Goal: Task Accomplishment & Management: Manage account settings

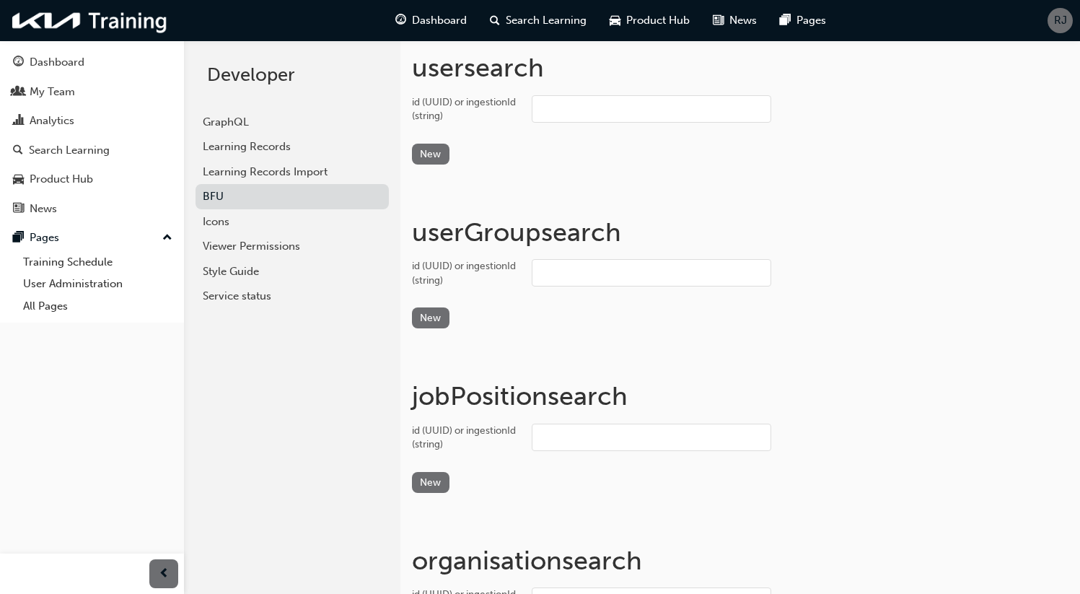
click at [596, 106] on input "id (UUID) or ingestionId (string)" at bounding box center [652, 108] width 240 height 27
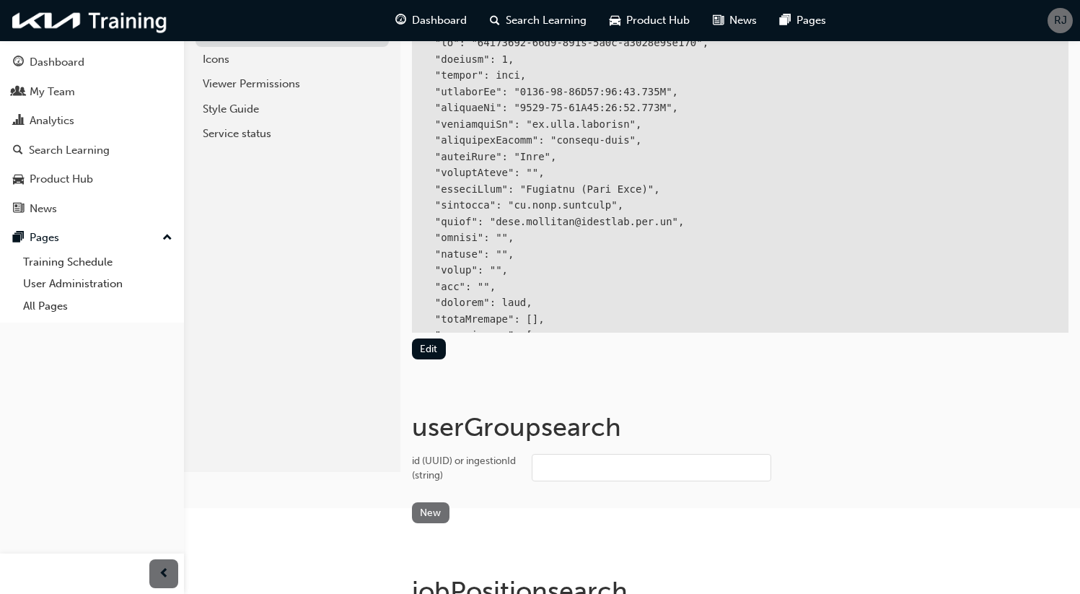
scroll to position [172, 0]
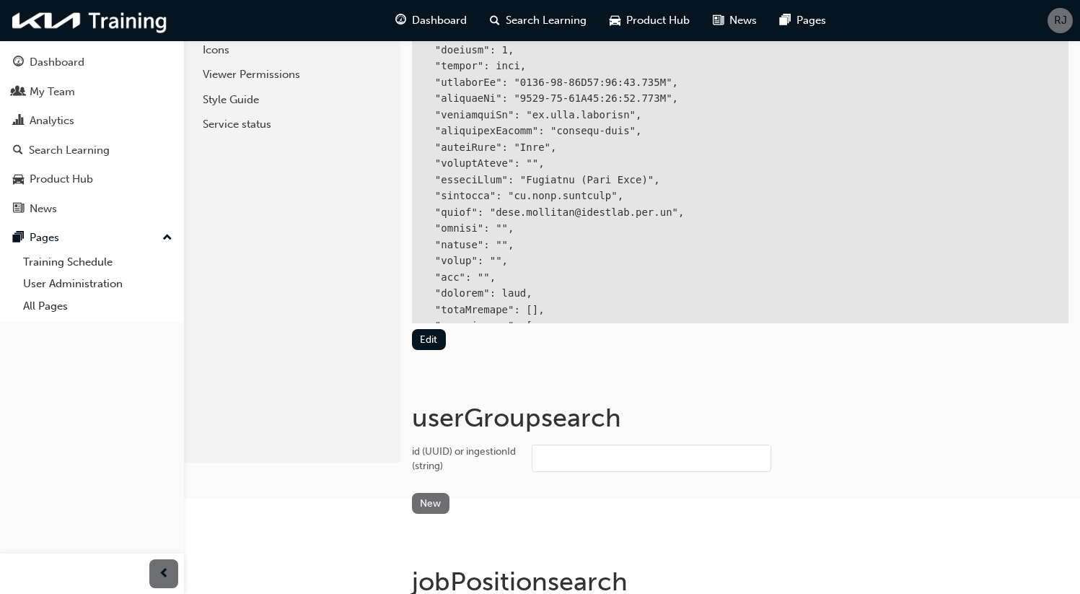
type input "bf.[PERSON_NAME].[PERSON_NAME]"
click at [563, 457] on input "id (UUID) or ingestionId (string)" at bounding box center [652, 457] width 240 height 27
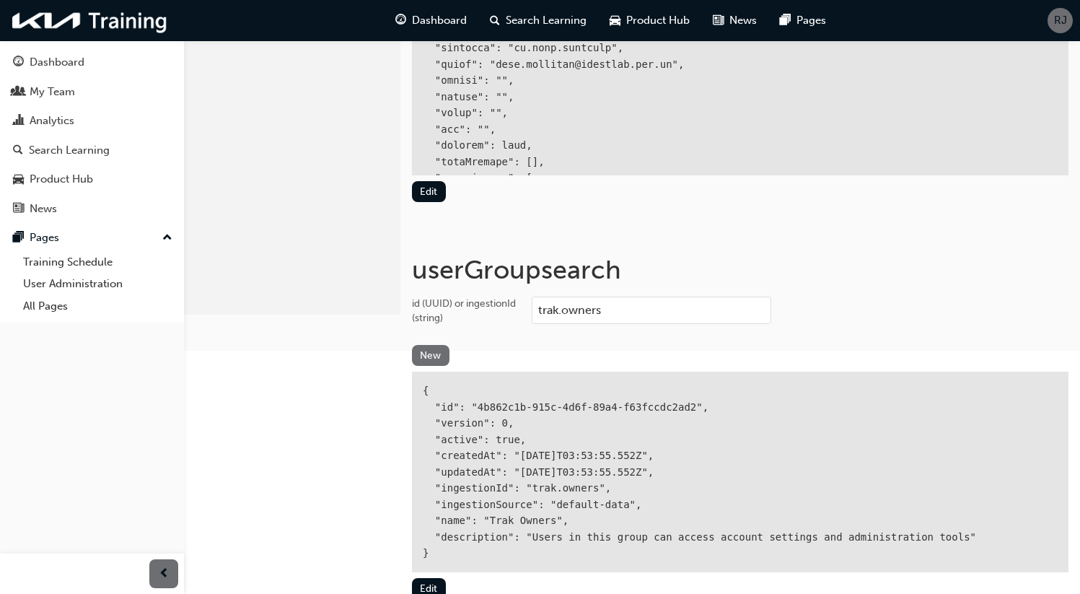
scroll to position [355, 0]
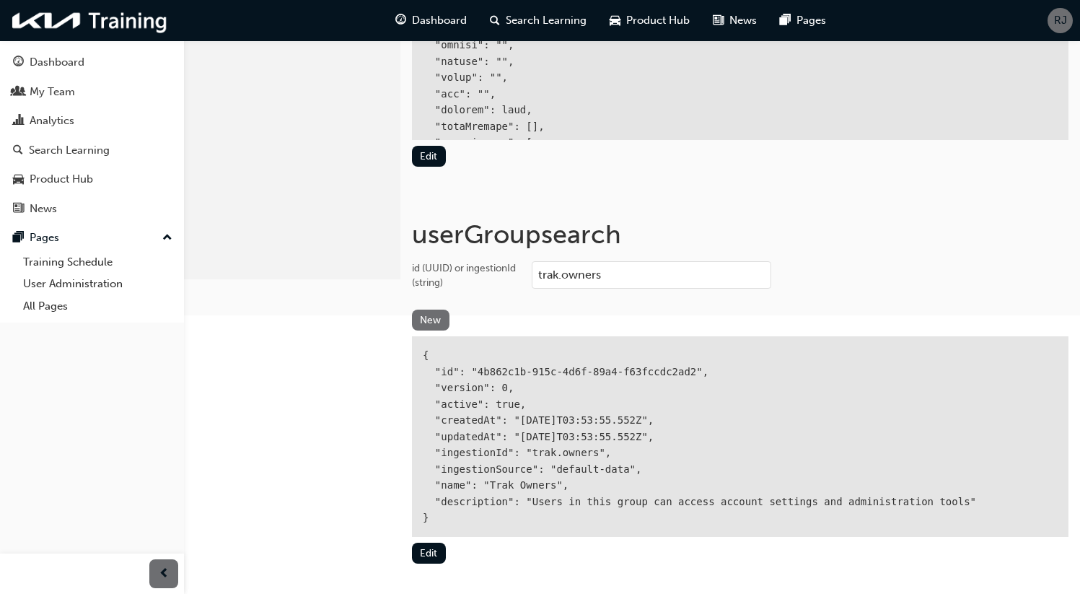
type input "trak.owners"
click at [507, 369] on div "{ "id": "4b862c1b-915c-4d6f-89a4-f63fccdc2ad2", "version": 0, "active": true, "…" at bounding box center [740, 436] width 657 height 201
drag, startPoint x: 507, startPoint y: 369, endPoint x: 595, endPoint y: 367, distance: 88.0
click at [507, 369] on div "{ "id": "4b862c1b-915c-4d6f-89a4-f63fccdc2ad2", "version": 0, "active": true, "…" at bounding box center [740, 436] width 657 height 201
click at [667, 370] on div "{ "id": "4b862c1b-915c-4d6f-89a4-f63fccdc2ad2", "version": 0, "active": true, "…" at bounding box center [740, 436] width 657 height 201
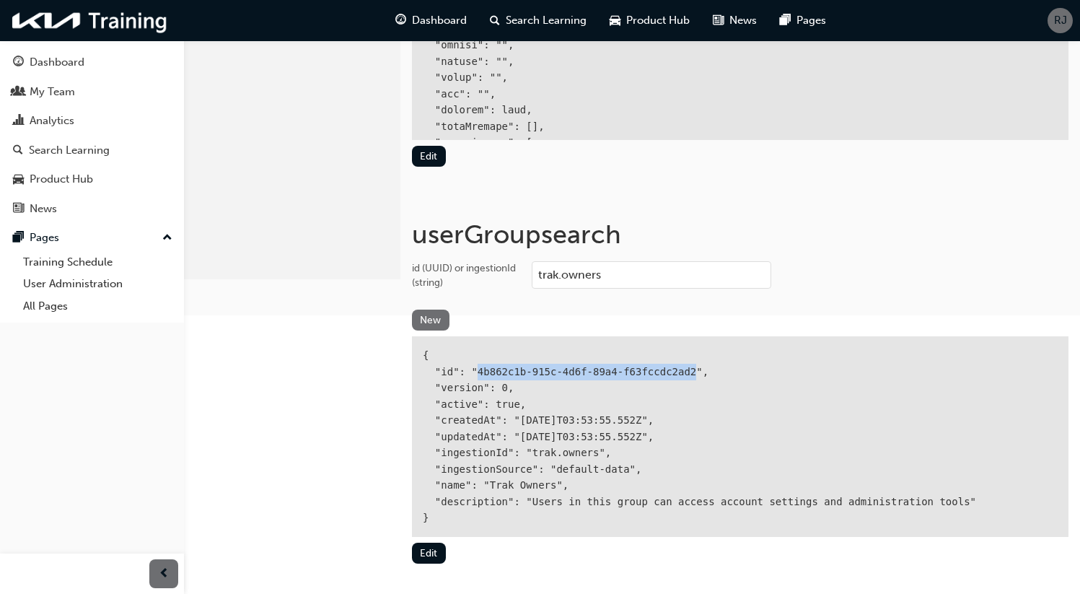
copy div "4b862c1b-915c-4d6f-89a4-f63fccdc2ad2"
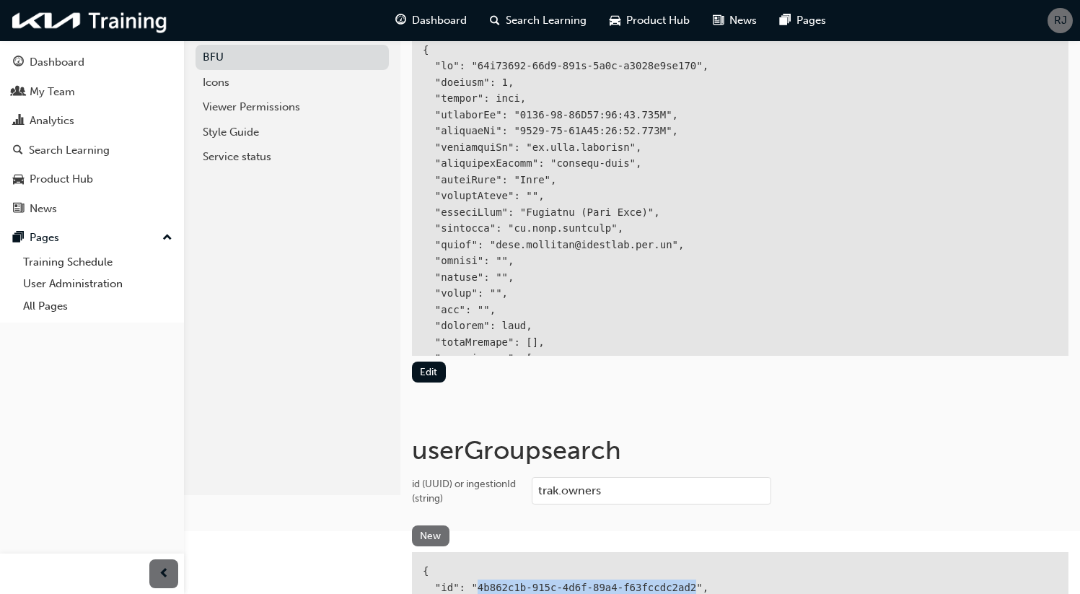
scroll to position [107, 0]
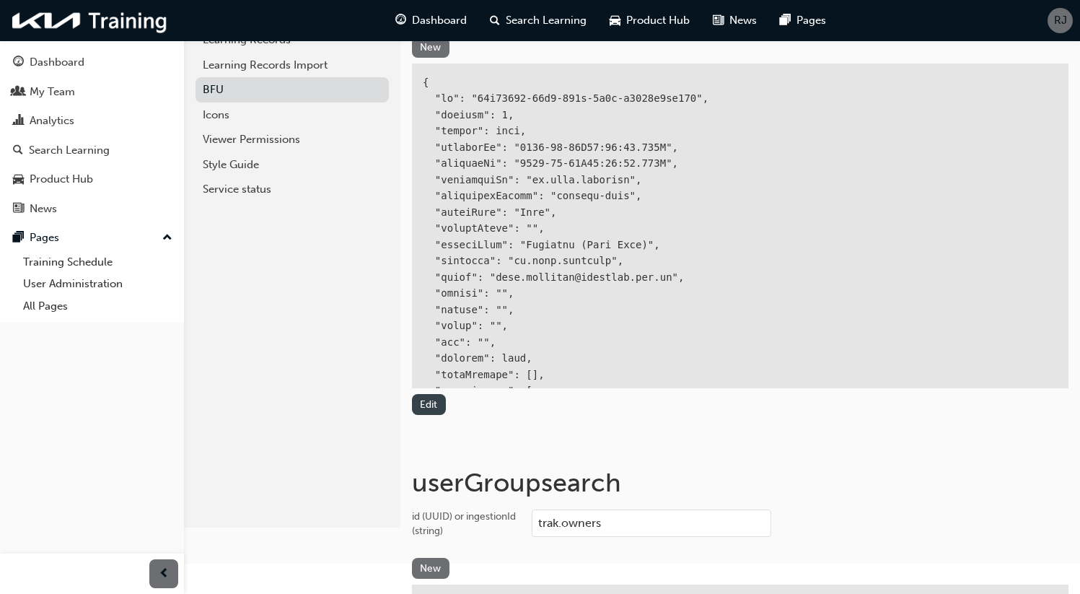
click at [426, 403] on button "Edit" at bounding box center [429, 404] width 34 height 21
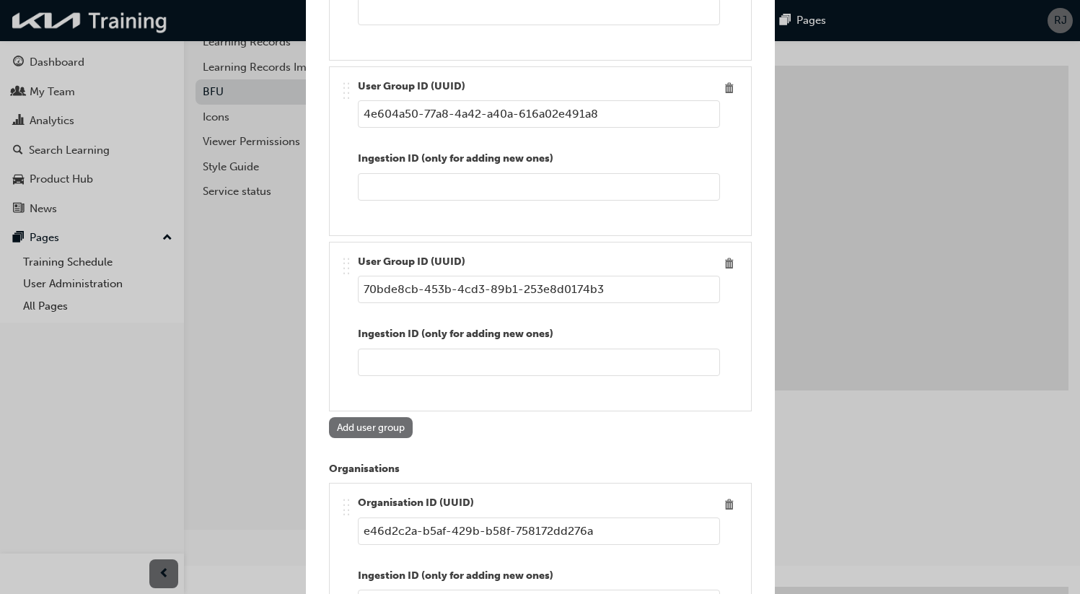
scroll to position [2496, 0]
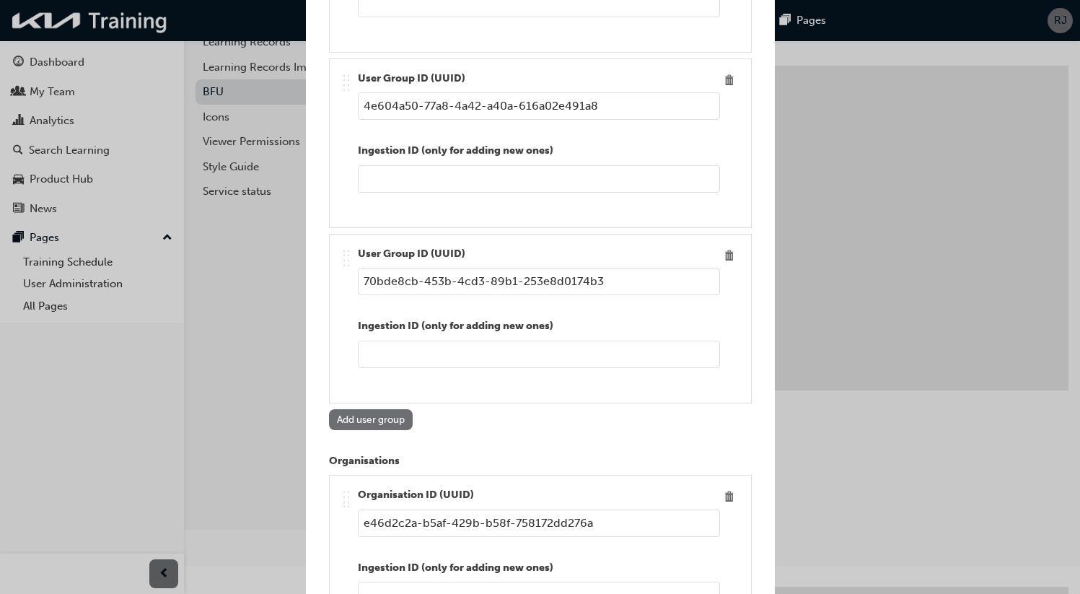
click at [390, 416] on button "Add user group" at bounding box center [371, 419] width 84 height 21
click at [443, 286] on input "Edit item" at bounding box center [539, 281] width 362 height 27
paste input "4b862c1b-915c-4d6f-89a4-f63fccdc2ad2"
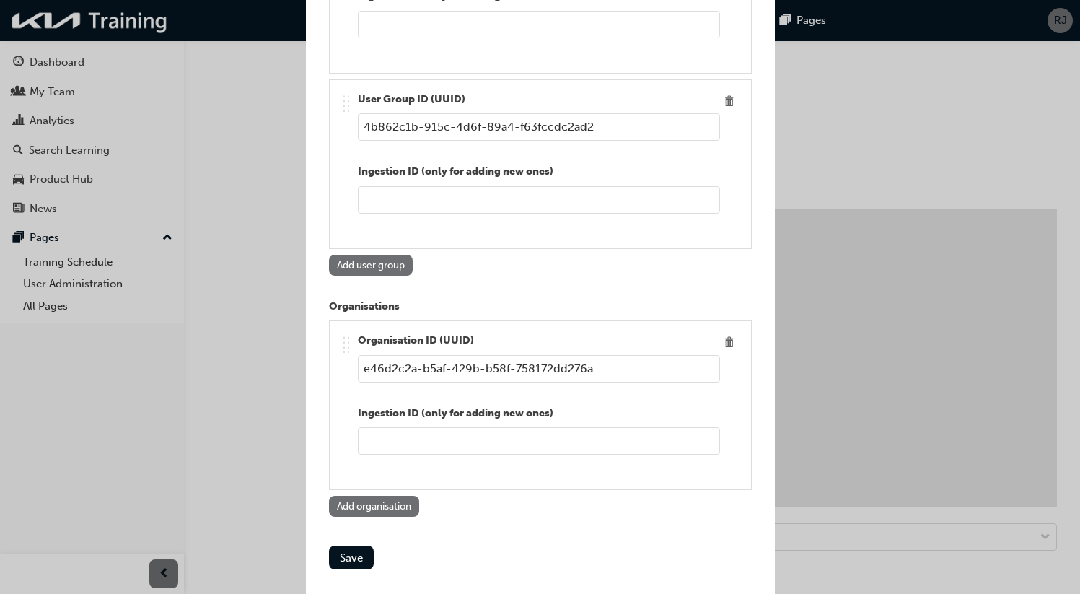
scroll to position [2423, 0]
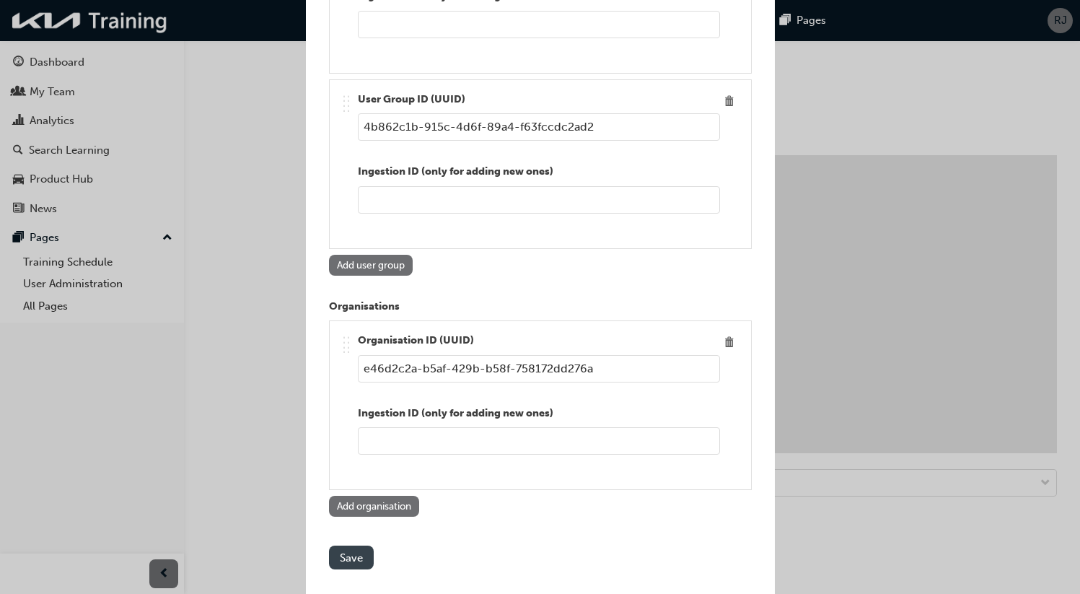
type input "4b862c1b-915c-4d6f-89a4-f63fccdc2ad2"
click at [356, 548] on button "Save" at bounding box center [351, 557] width 45 height 24
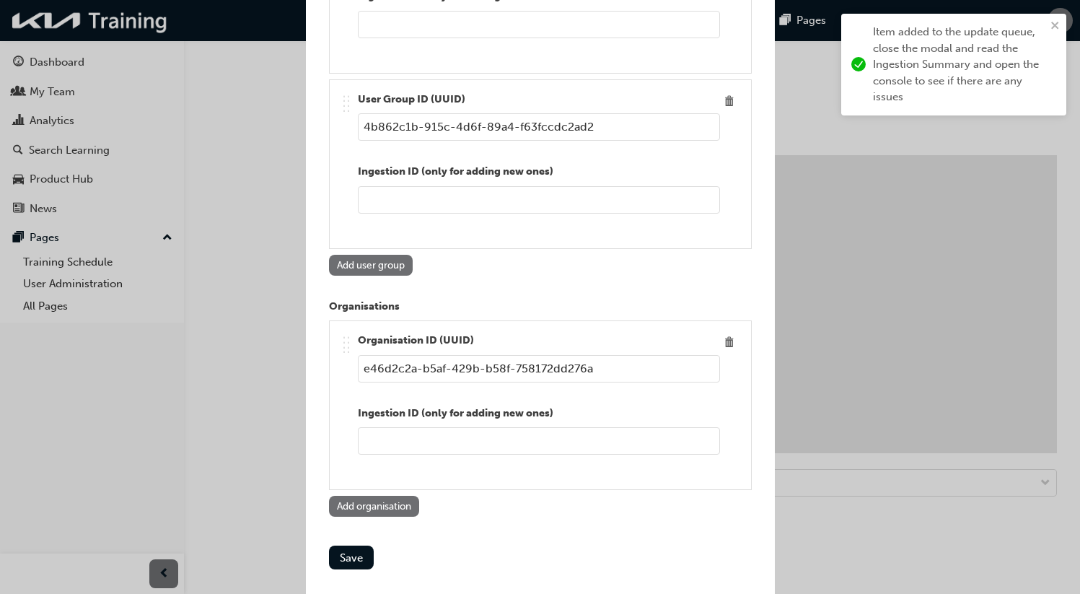
click at [818, 104] on div "Edit item Ingestion ID (optional) bf.[PERSON_NAME].[PERSON_NAME] Active Given N…" at bounding box center [540, 297] width 1080 height 594
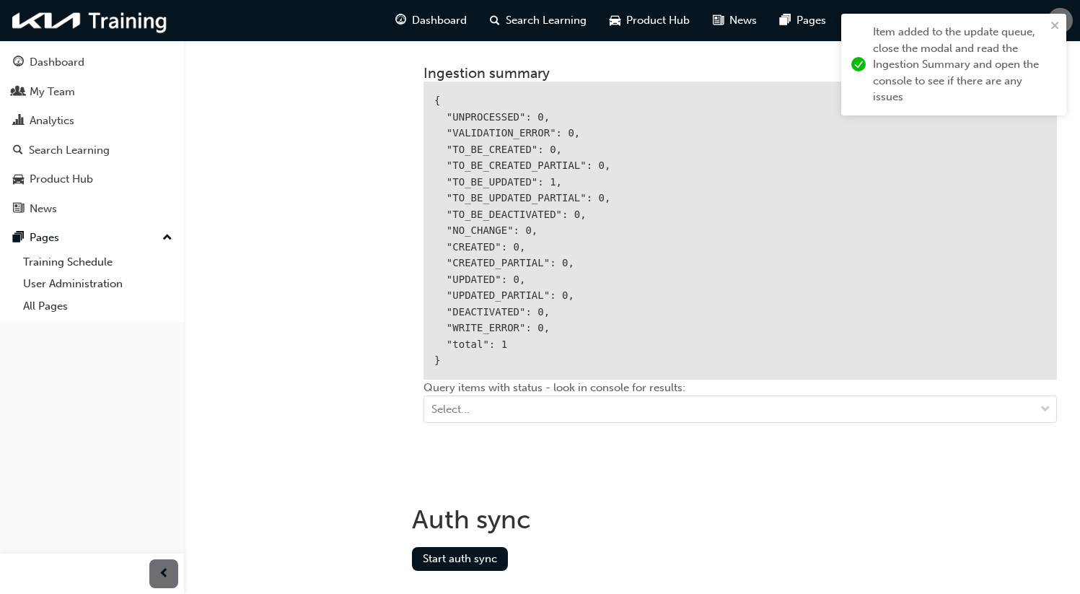
scroll to position [2170, 0]
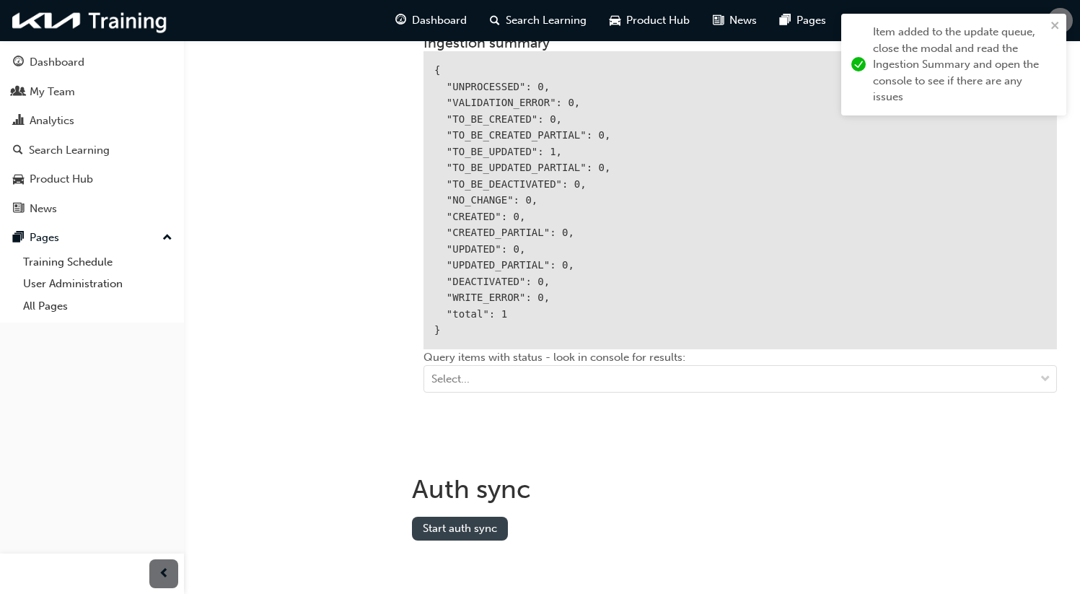
click at [460, 524] on button "Start auth sync" at bounding box center [460, 529] width 96 height 24
